Goal: Task Accomplishment & Management: Manage account settings

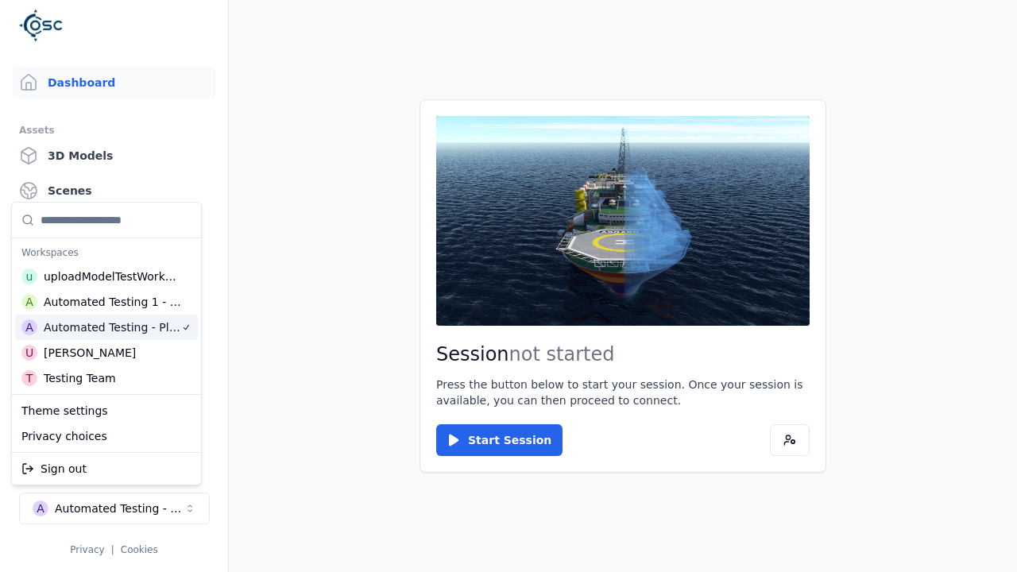
click at [203, 45] on html "Support Dashboard Assets 3D Models Scenes Datasets Recordings Support Documenta…" at bounding box center [508, 286] width 1017 height 572
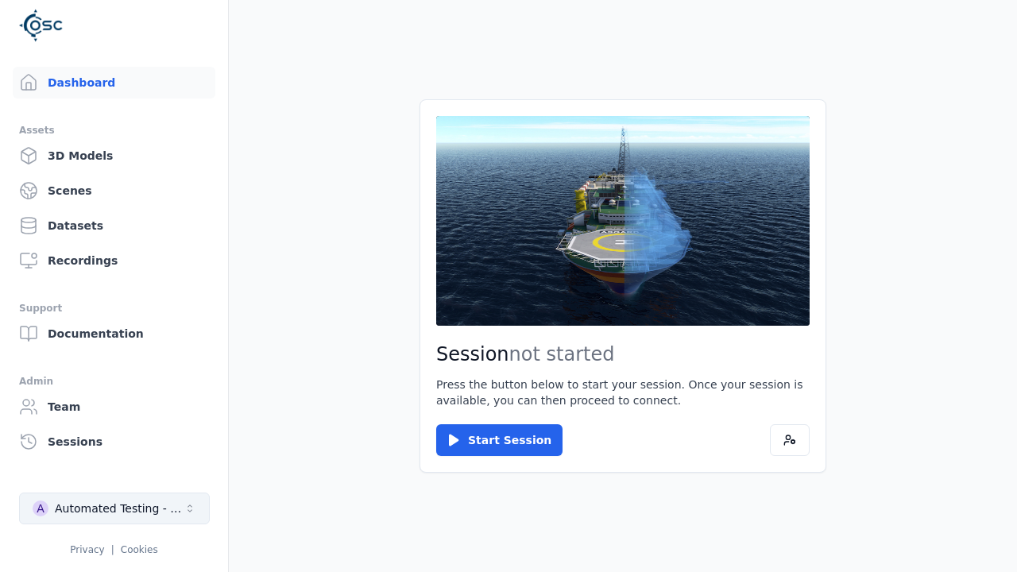
click at [114, 509] on div "Automated Testing - Playwright" at bounding box center [119, 509] width 129 height 16
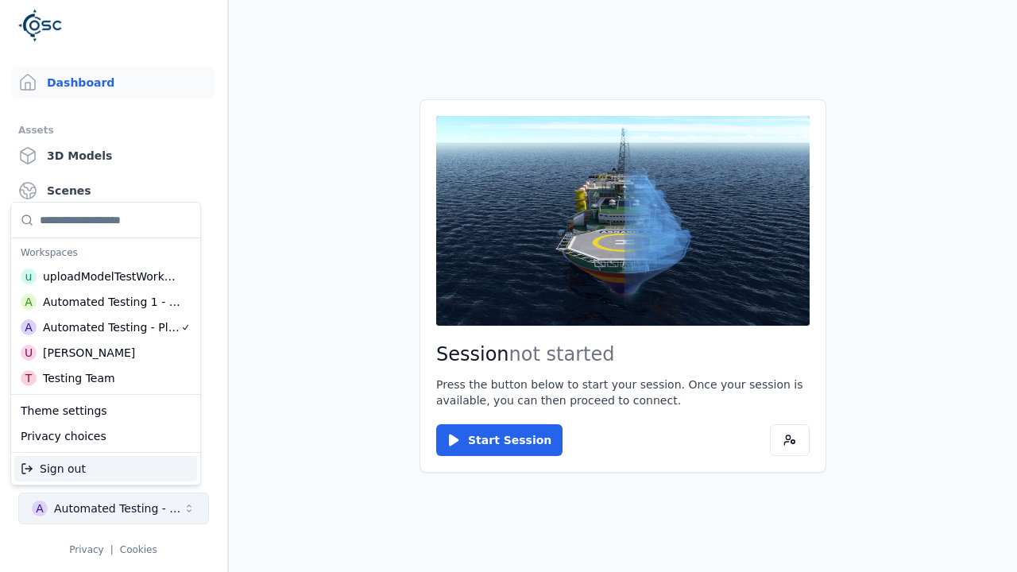
click at [203, 45] on html "Support Dashboard Assets 3D Models Scenes Datasets Recordings Support Documenta…" at bounding box center [508, 286] width 1017 height 572
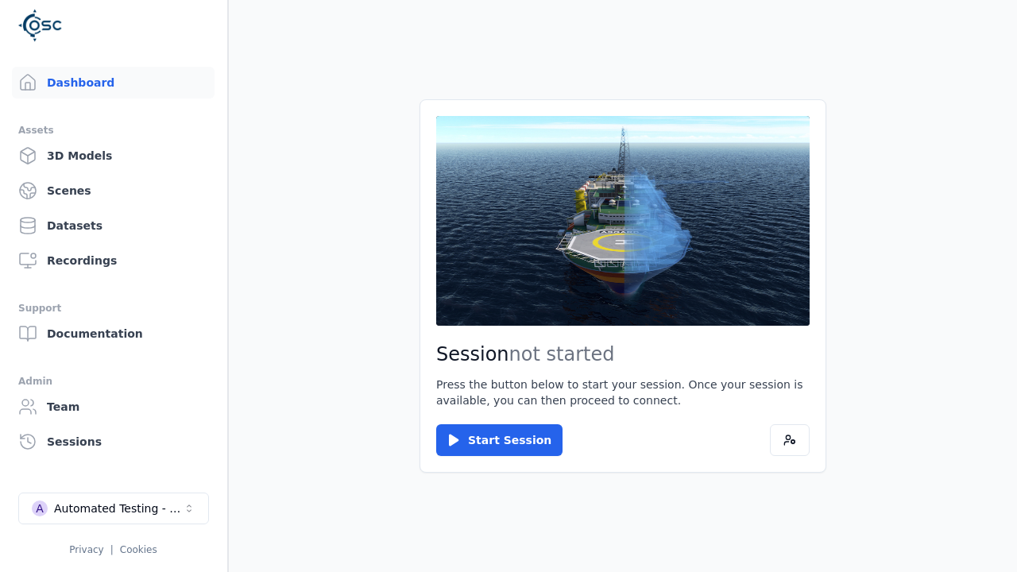
click at [113, 226] on link "Datasets" at bounding box center [113, 226] width 203 height 32
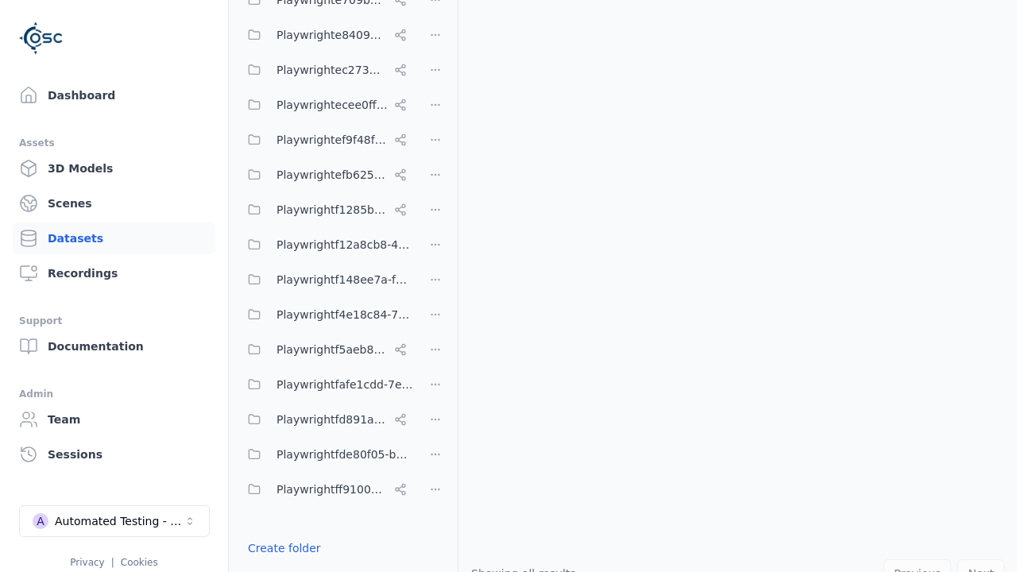
click at [280, 548] on link "Create folder" at bounding box center [284, 548] width 73 height 16
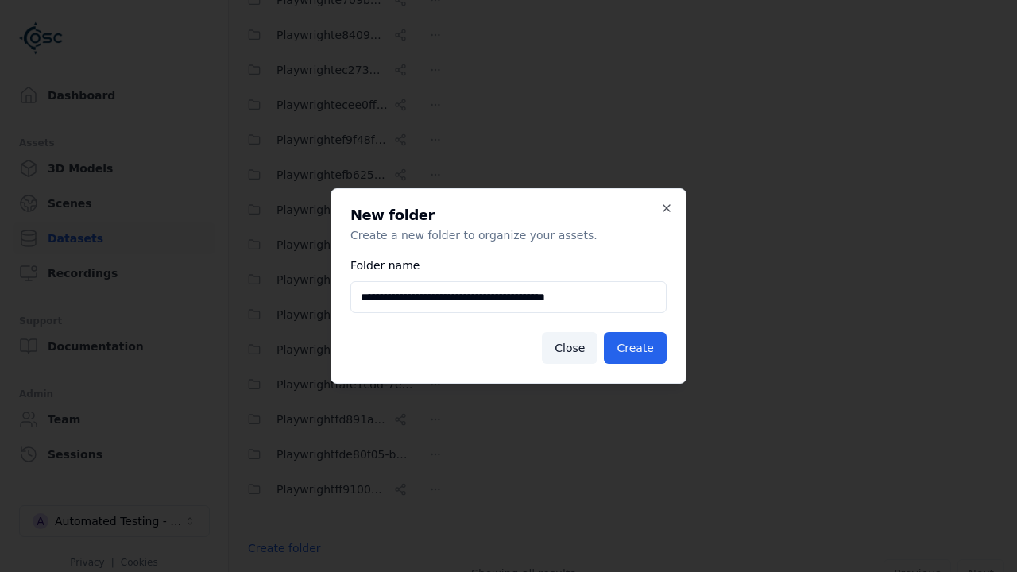
type input "**********"
drag, startPoint x: 88, startPoint y: 93, endPoint x: 1009, endPoint y: 31, distance: 923.2
click at [638, 348] on button "Create" at bounding box center [635, 348] width 63 height 32
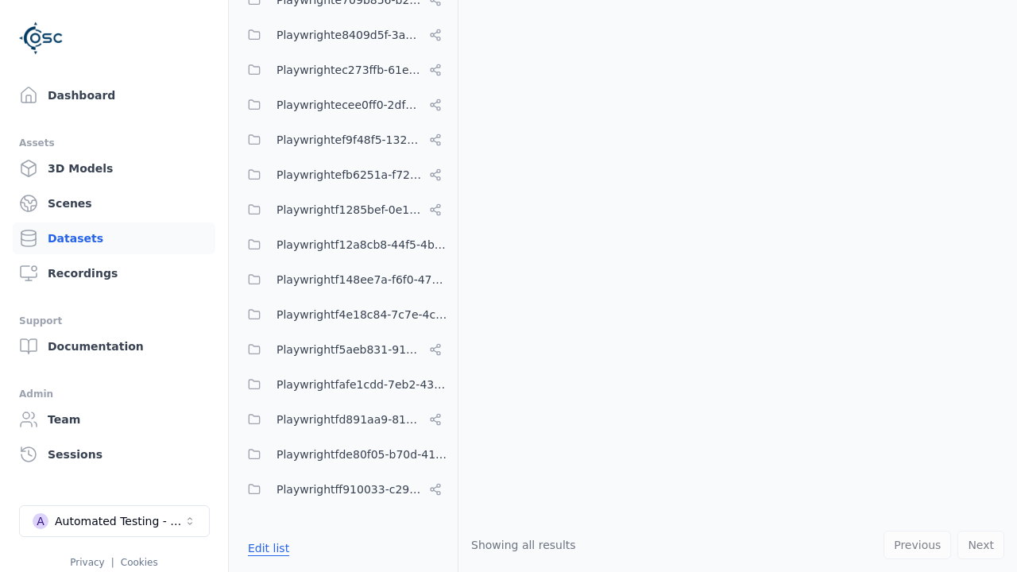
click at [265, 548] on button "Edit list" at bounding box center [268, 548] width 60 height 29
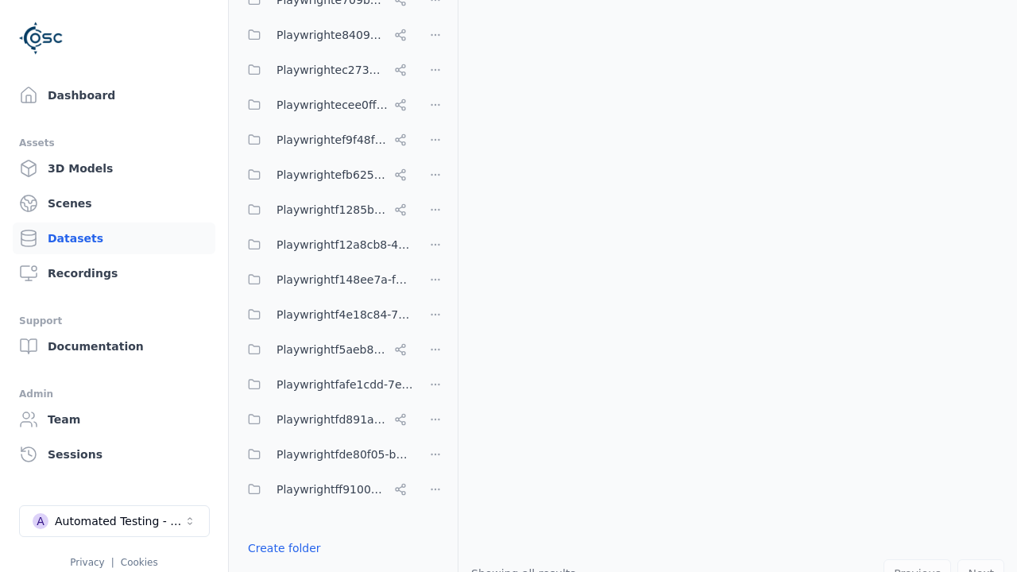
click at [436, 286] on html "Support Dashboard Assets 3D Models Scenes Datasets Recordings Support Documenta…" at bounding box center [508, 286] width 1017 height 572
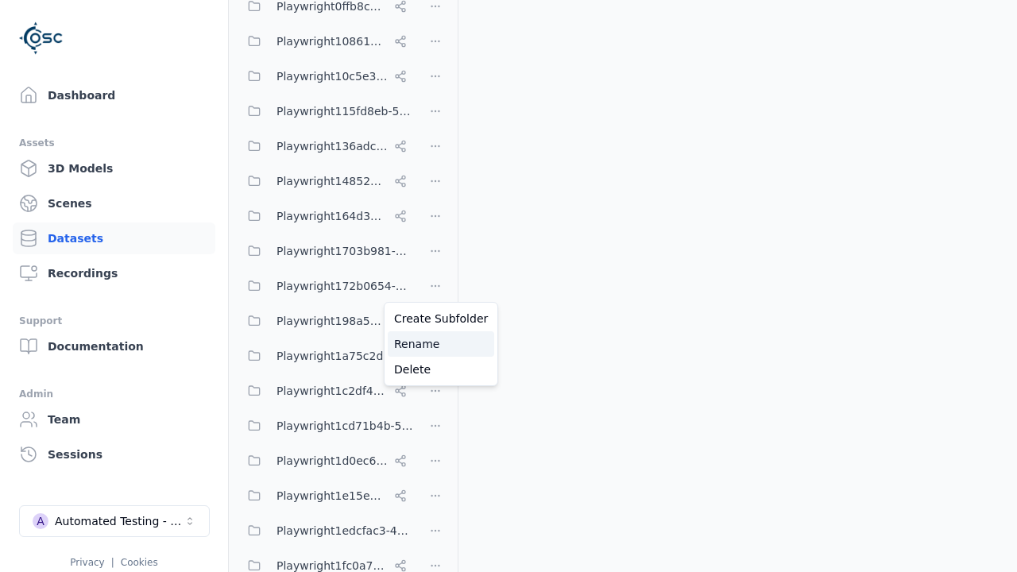
click at [435, 343] on div "Rename" at bounding box center [441, 343] width 106 height 25
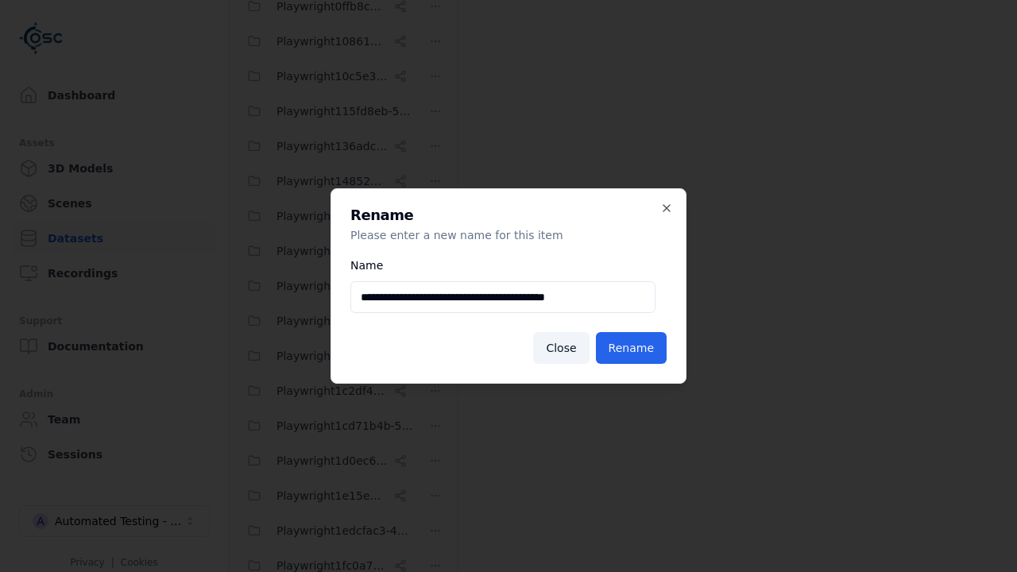
click at [502, 297] on input "**********" at bounding box center [502, 297] width 305 height 32
type input "**********"
click at [634, 348] on button "Rename" at bounding box center [631, 348] width 71 height 32
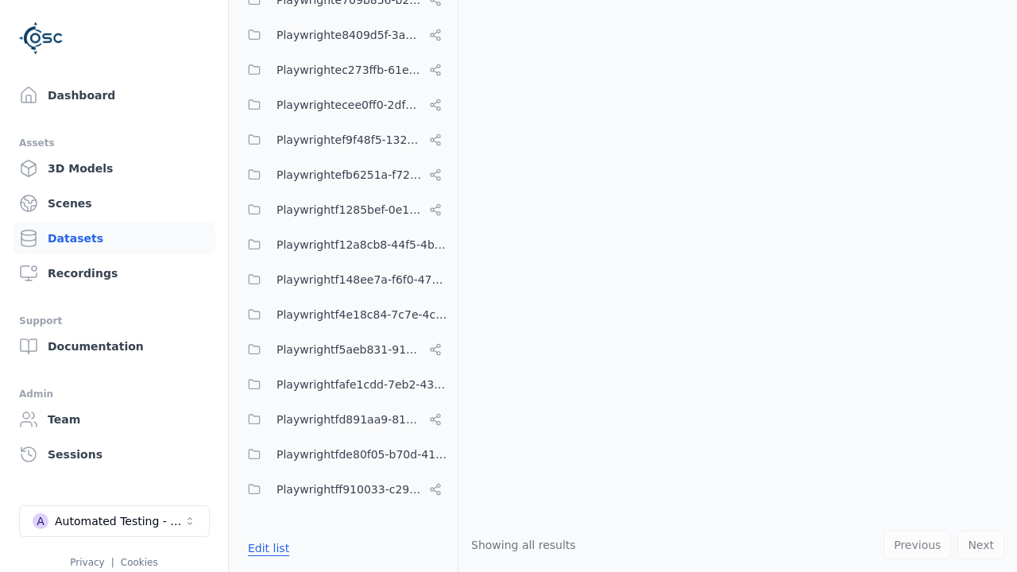
click at [265, 548] on button "Edit list" at bounding box center [268, 548] width 60 height 29
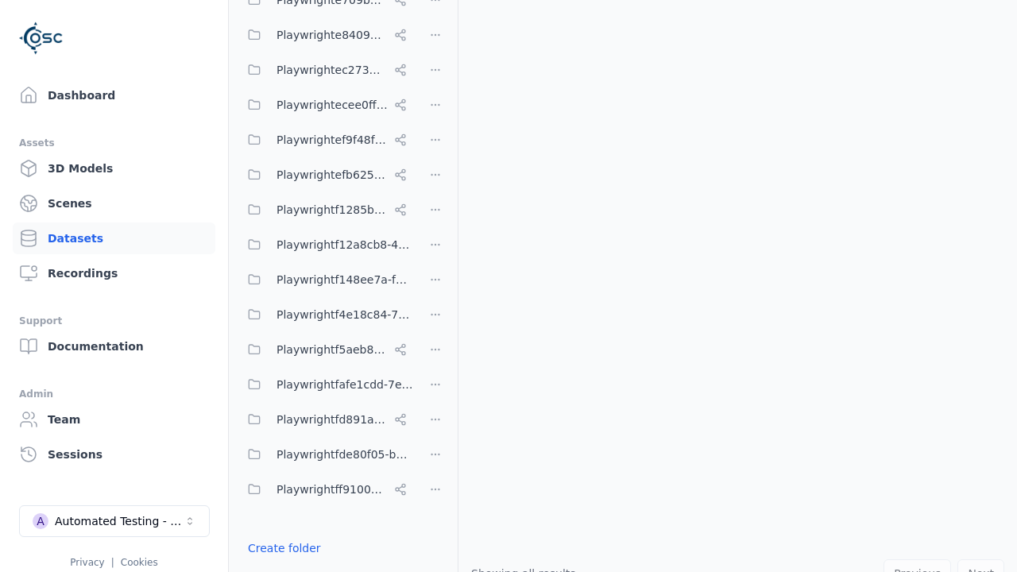
click at [436, 286] on html "Support Dashboard Assets 3D Models Scenes Datasets Recordings Support Documenta…" at bounding box center [508, 286] width 1017 height 572
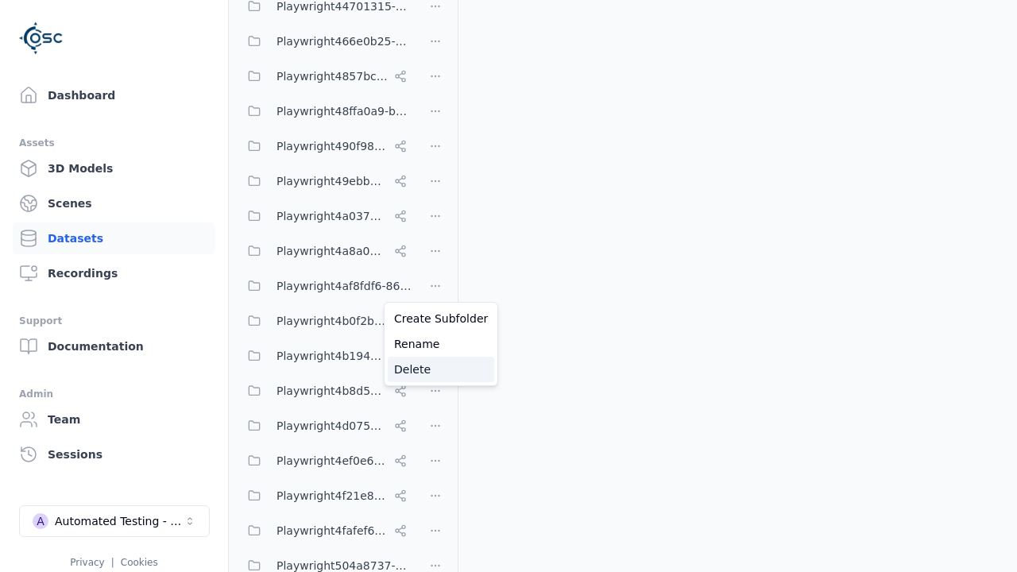
click at [435, 369] on div "Delete" at bounding box center [441, 369] width 106 height 25
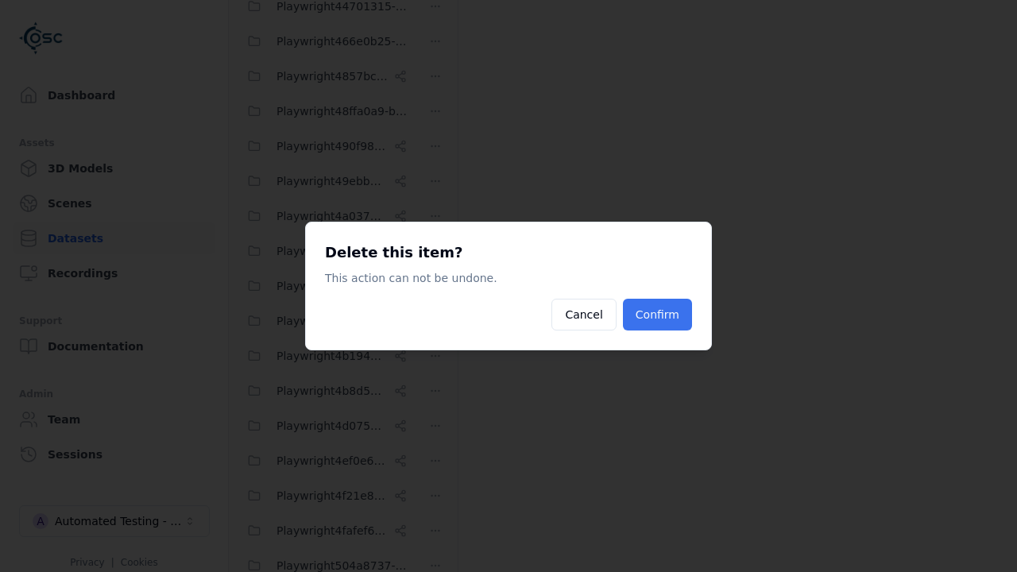
click at [660, 315] on button "Confirm" at bounding box center [657, 315] width 69 height 32
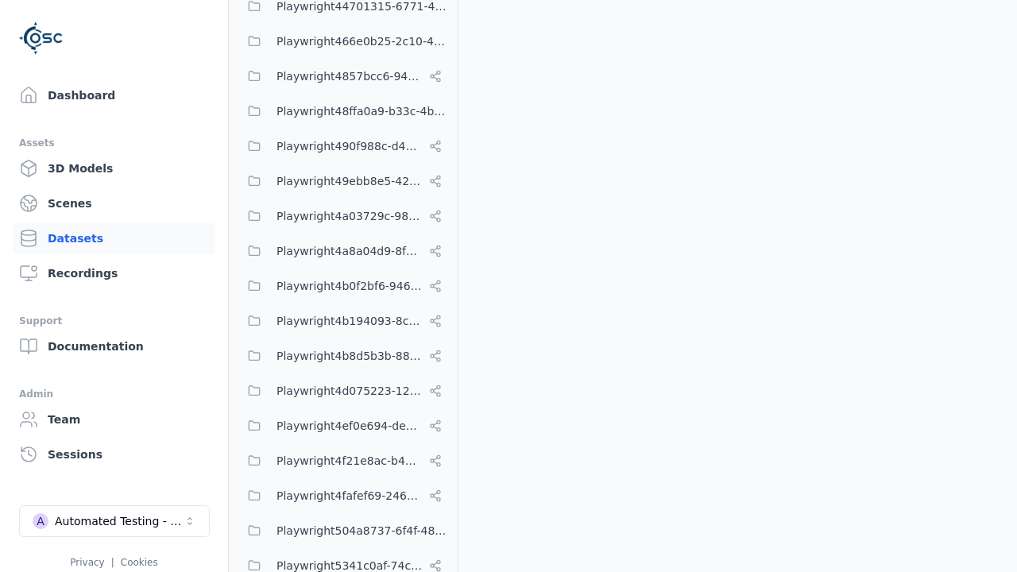
scroll to position [7029, 0]
